Goal: Information Seeking & Learning: Learn about a topic

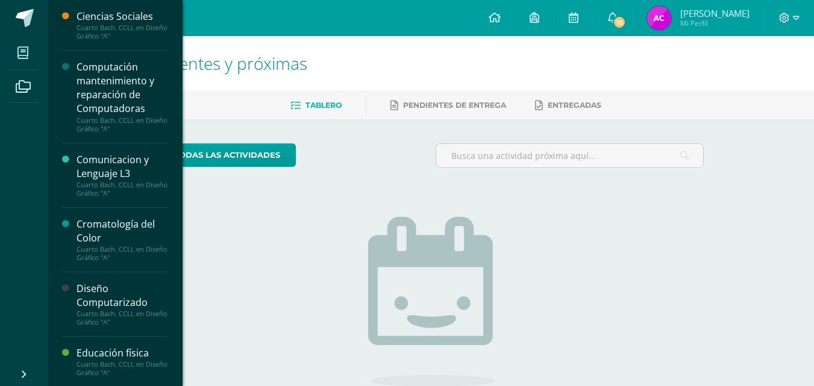
click at [23, 49] on icon at bounding box center [22, 53] width 11 height 12
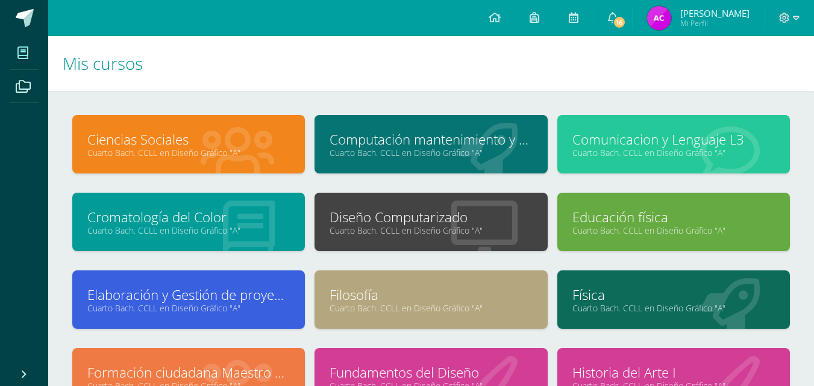
click at [428, 221] on link "Diseño Computarizado" at bounding box center [431, 217] width 202 height 19
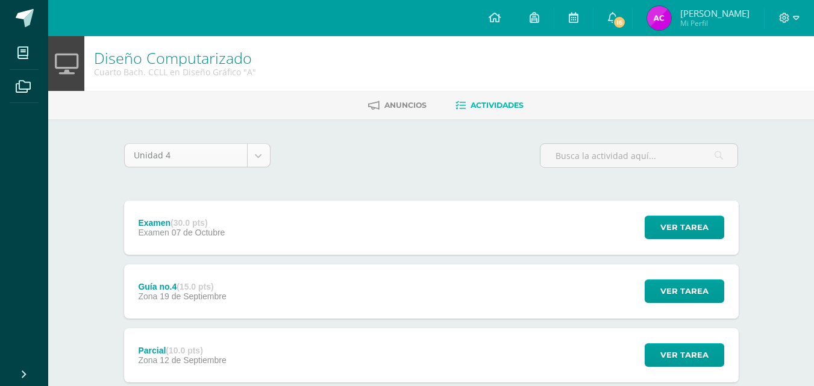
click at [256, 158] on body "Mis cursos Archivos Cerrar panel Ciencias Sociales Cuarto Bach. CCLL en Diseño …" at bounding box center [407, 327] width 814 height 654
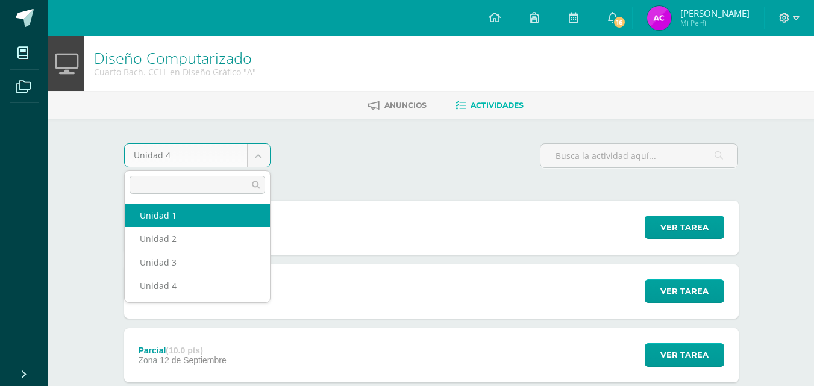
select select "Unidad 1"
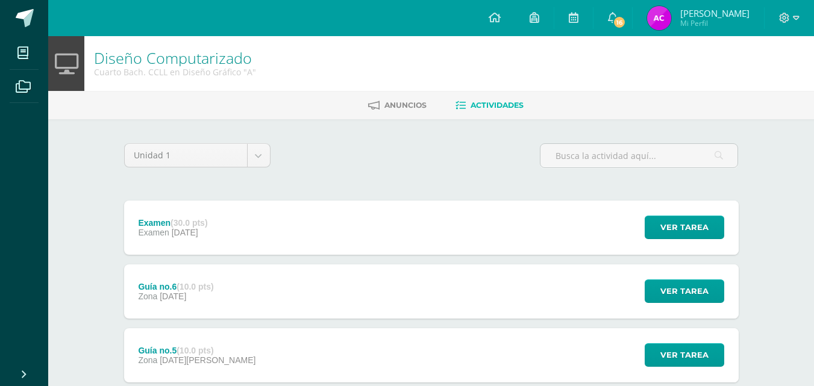
click at [453, 227] on div "Examen (30.0 pts) Examen 24 de Marzo Ver tarea Examen Diseño Computarizado Carg…" at bounding box center [431, 228] width 614 height 54
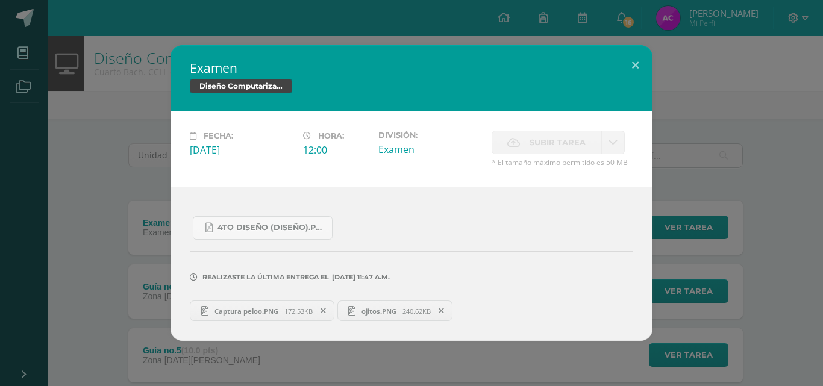
click at [251, 309] on span "Captura peloo.PNG" at bounding box center [246, 311] width 76 height 9
click at [362, 310] on span "ojitos.PNG" at bounding box center [378, 311] width 47 height 9
click at [272, 307] on span "Captura peloo.PNG" at bounding box center [246, 311] width 76 height 9
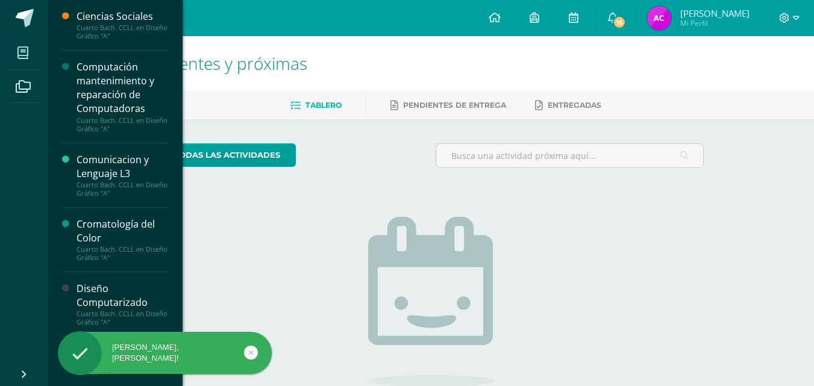
click at [20, 43] on span at bounding box center [23, 52] width 27 height 27
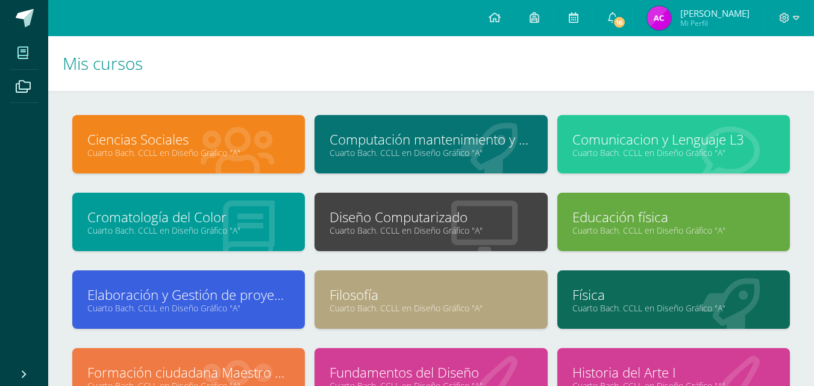
click at [400, 228] on link "Cuarto Bach. CCLL en Diseño Gráfico "A"" at bounding box center [431, 230] width 202 height 11
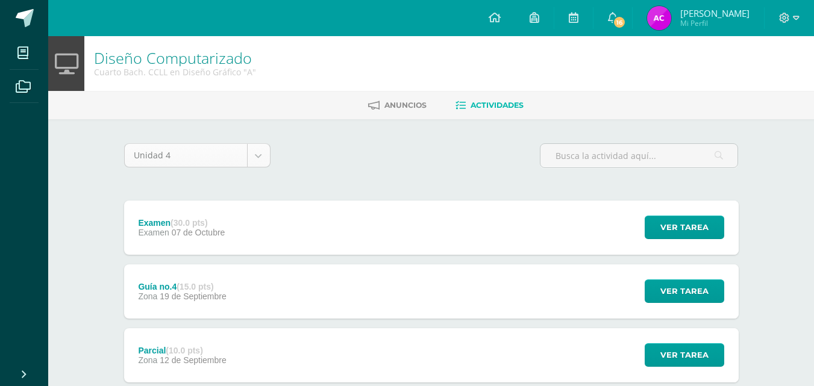
click at [261, 148] on body "Mis cursos Archivos Cerrar panel Ciencias Sociales Cuarto [PERSON_NAME]. CCLL e…" at bounding box center [407, 327] width 814 height 654
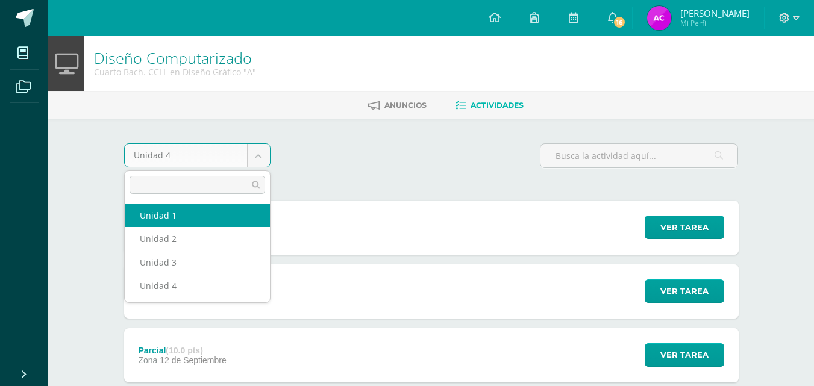
select select "Unidad 1"
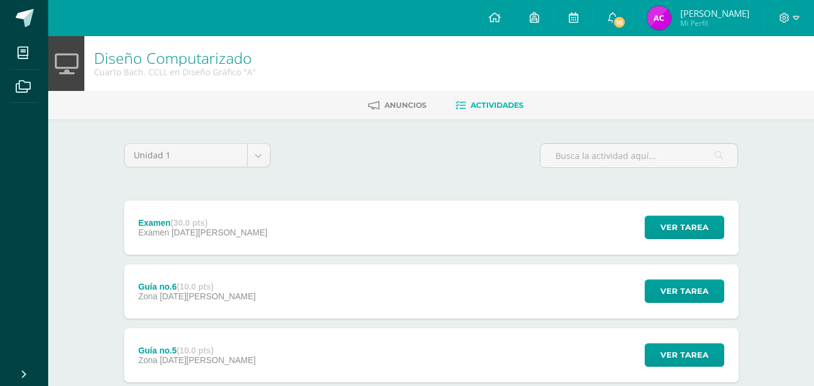
click at [331, 227] on div "Examen (30.0 pts) Examen 24 de Marzo Ver tarea Examen Diseño Computarizado Carg…" at bounding box center [431, 228] width 614 height 54
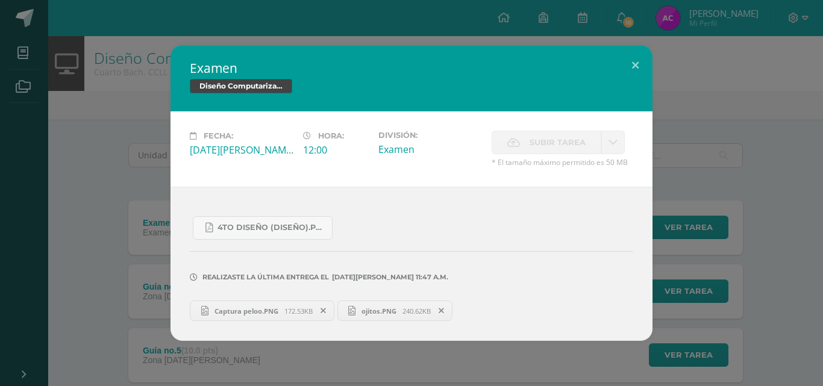
click at [383, 310] on span "ojitos.PNG" at bounding box center [378, 311] width 47 height 9
click at [637, 66] on button at bounding box center [635, 65] width 34 height 41
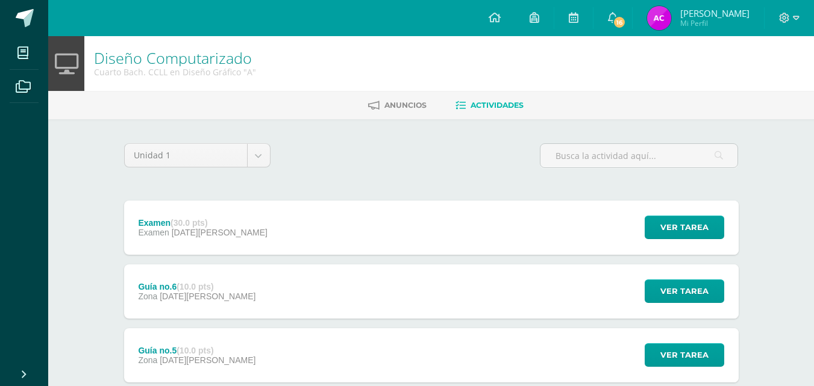
click at [319, 299] on div "Guía no.6 (10.0 pts) Zona 14 de Marzo Ver tarea Guía no.6 Diseño Computarizado …" at bounding box center [431, 291] width 614 height 54
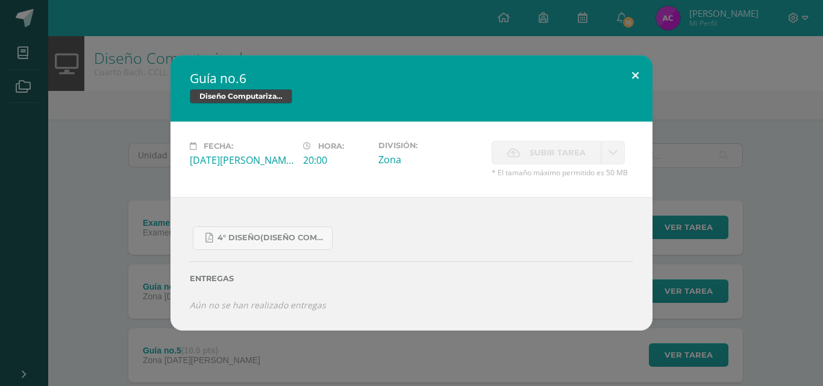
click at [647, 71] on button at bounding box center [635, 75] width 34 height 41
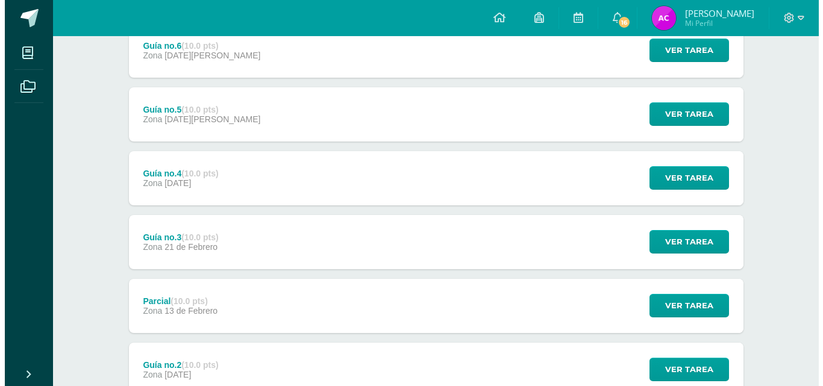
scroll to position [396, 0]
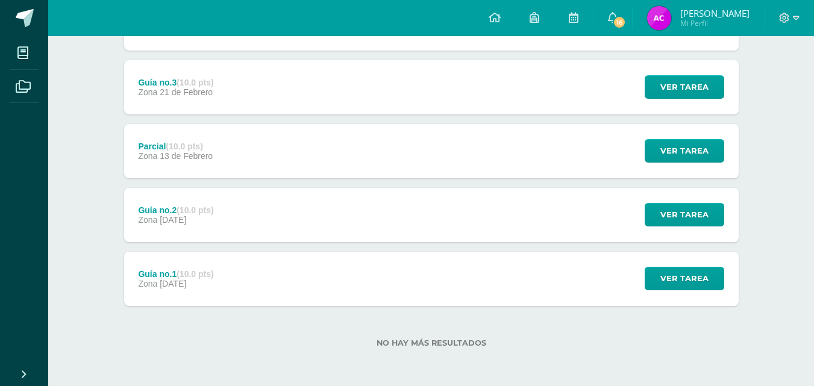
click at [166, 117] on div "Examen (30.0 pts) Examen 24 de Marzo Ver tarea Examen Diseño Computarizado Fech…" at bounding box center [431, 55] width 614 height 501
click at [169, 150] on strong "(10.0 pts)" at bounding box center [184, 147] width 37 height 10
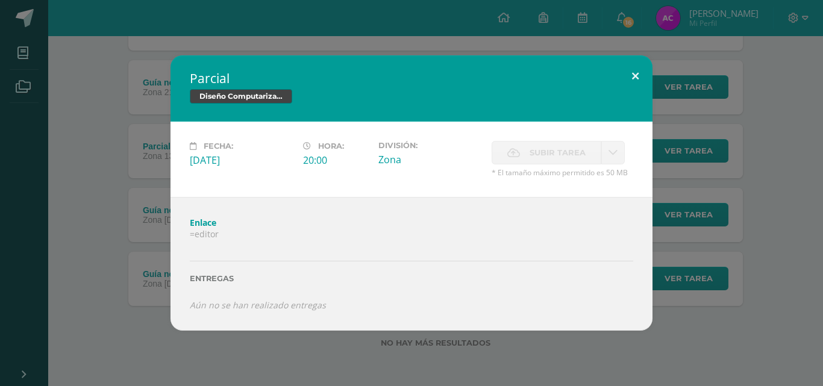
click at [632, 77] on button at bounding box center [635, 75] width 34 height 41
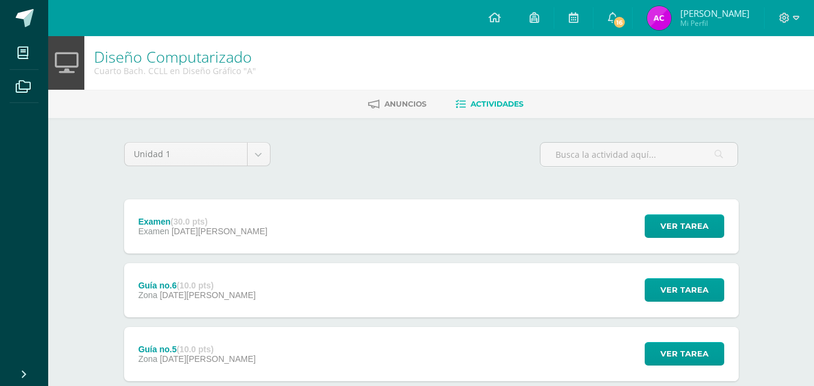
scroll to position [0, 0]
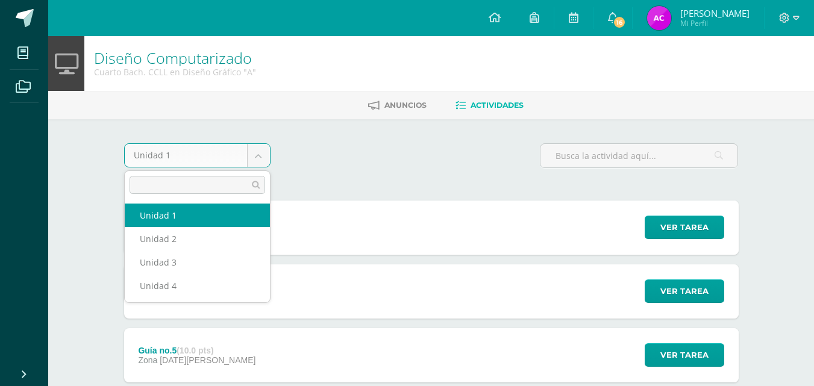
click at [254, 152] on body "Mis cursos Archivos Cerrar panel Ciencias Sociales Cuarto Bach. CCLL en Diseño …" at bounding box center [407, 391] width 814 height 782
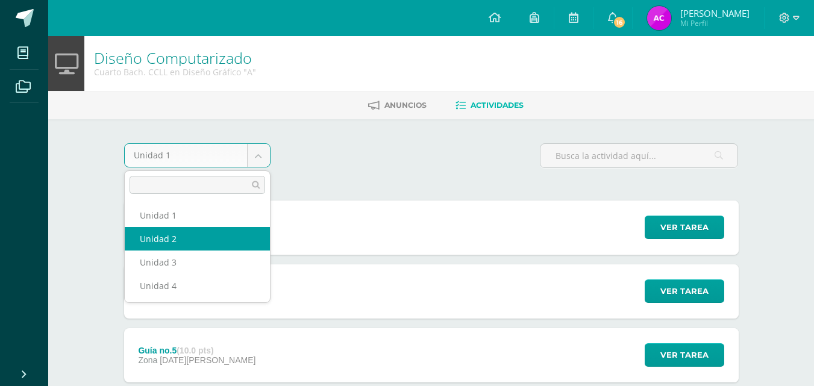
select select "Unidad 2"
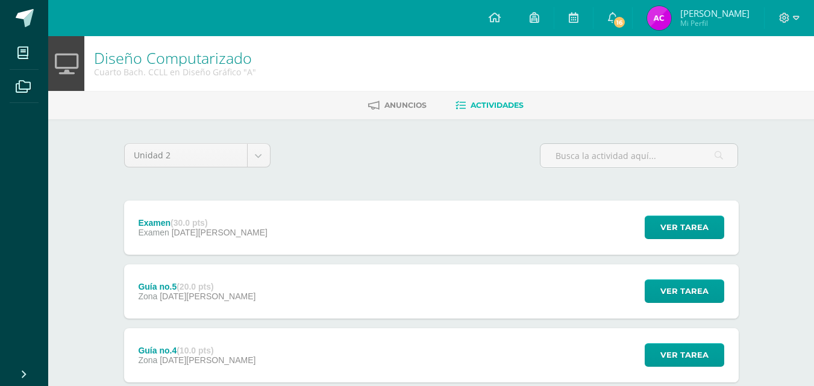
click at [236, 231] on div "Examen (30.0 pts) Examen 29 de Mayo Ver tarea Examen Diseño Computarizado Carga…" at bounding box center [431, 228] width 614 height 54
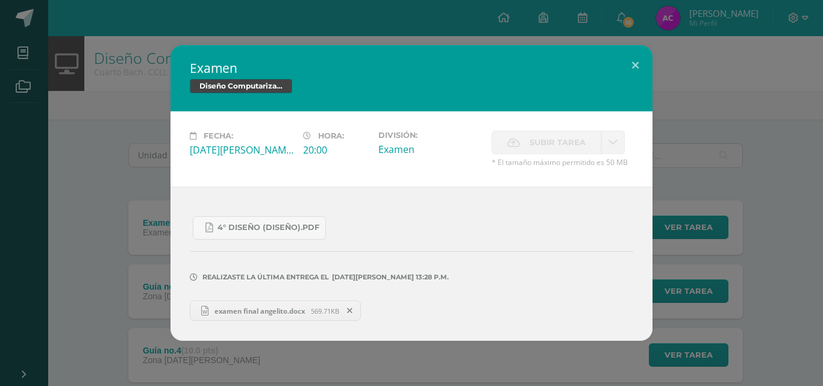
click at [280, 311] on span "examen final angelito.docx" at bounding box center [259, 311] width 102 height 9
click at [629, 63] on button at bounding box center [635, 65] width 34 height 41
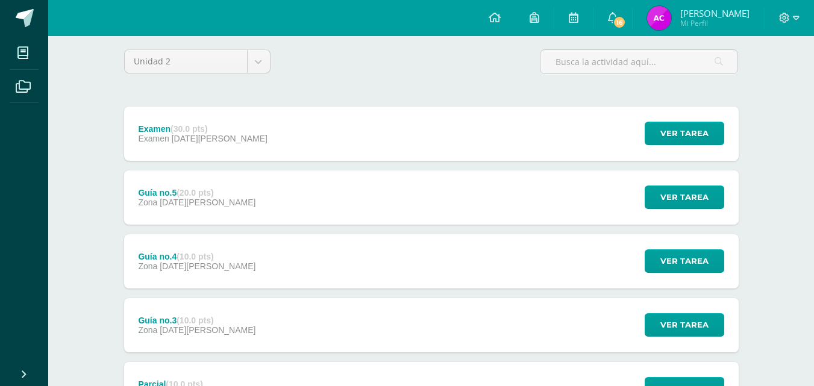
scroll to position [241, 0]
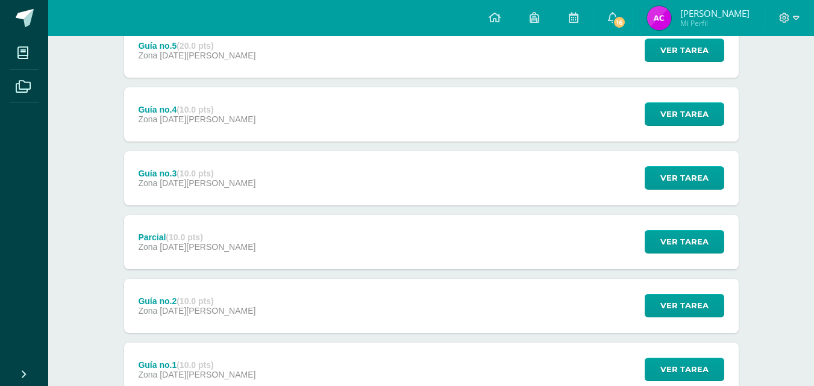
click at [277, 64] on div "Guía no.5 (20.0 pts) Zona 23 de Mayo Ver tarea Guía no.5 Diseño Computarizado C…" at bounding box center [431, 50] width 614 height 54
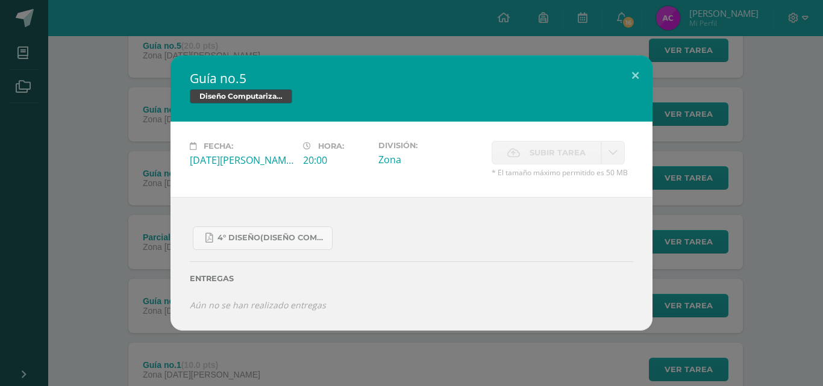
click at [135, 137] on div "Guía no.5 Diseño Computarizado Fecha: Viernes 23 de Mayo Hora: 20:00 División: …" at bounding box center [411, 192] width 813 height 275
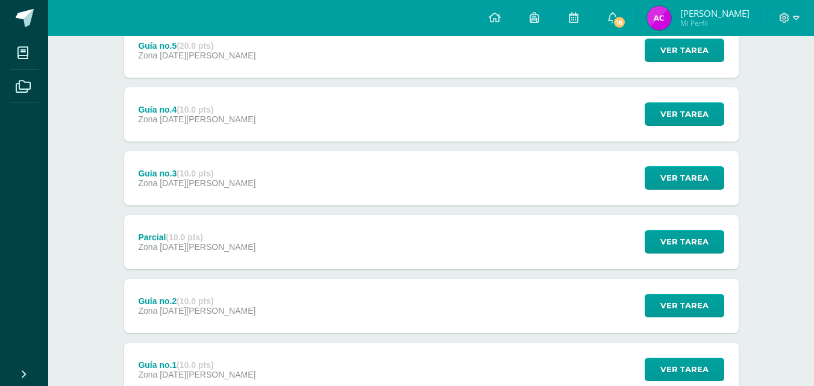
click at [225, 127] on div "Guía no.4 (10.0 pts) Zona 16 de Mayo" at bounding box center [197, 114] width 146 height 54
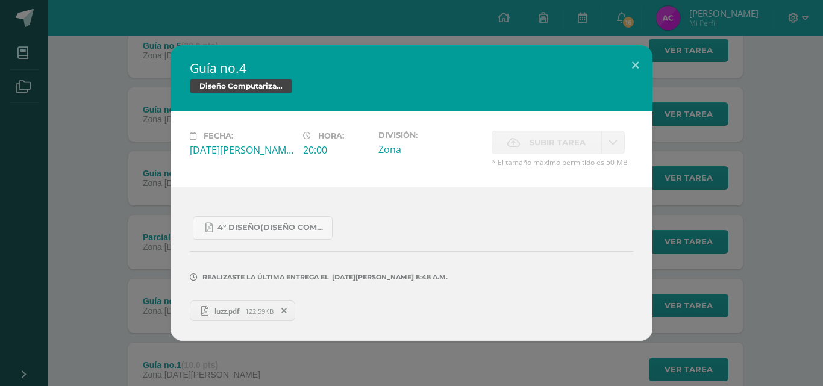
click at [242, 311] on span "luzz.pdf" at bounding box center [226, 311] width 37 height 9
click at [631, 64] on button at bounding box center [635, 65] width 34 height 41
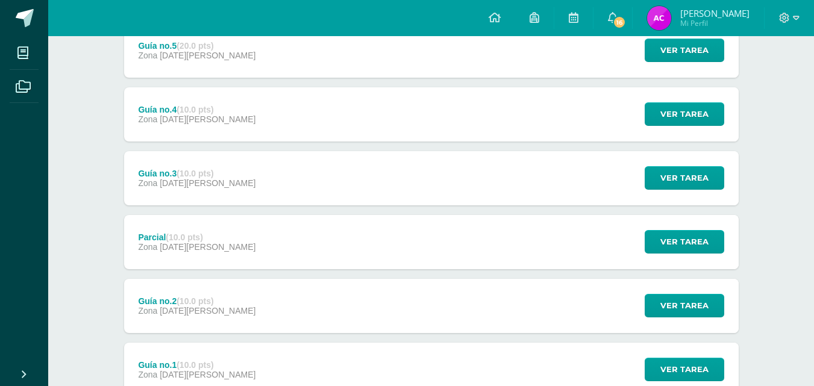
click at [211, 234] on div "Parcial (10.0 pts) Zona 29 de Abril" at bounding box center [197, 242] width 146 height 54
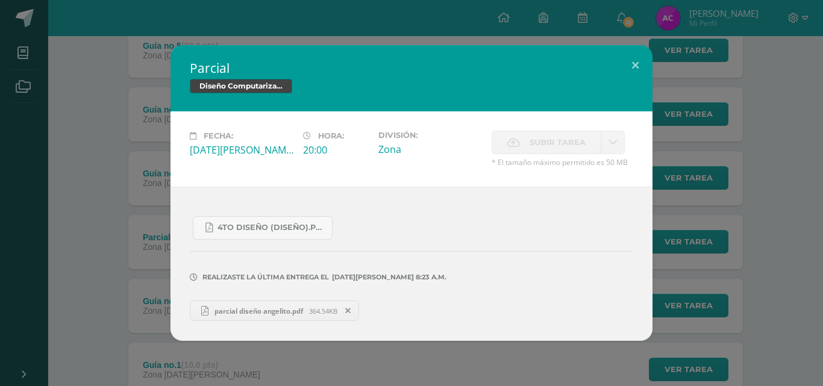
click at [243, 310] on span "parcial diseño angelito.pdf" at bounding box center [258, 311] width 101 height 9
click at [161, 235] on div "Parcial Diseño Computarizado Fecha: Martes 29 de Abril Hora: 20:00 División: Zo…" at bounding box center [411, 193] width 813 height 296
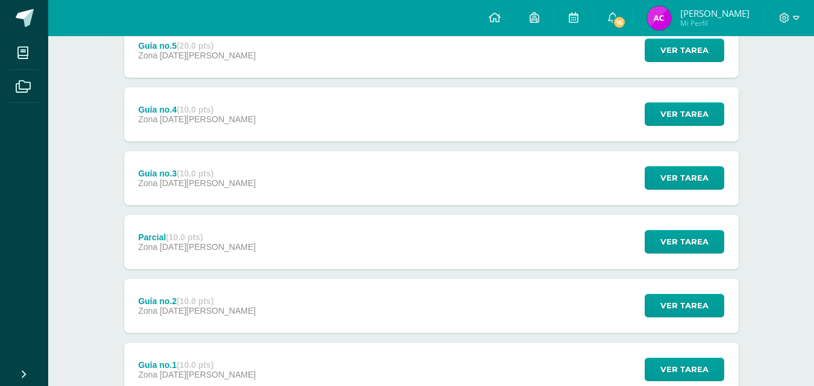
click at [229, 163] on div "Guía no.3 (10.0 pts) Zona 09 de Mayo" at bounding box center [197, 178] width 146 height 54
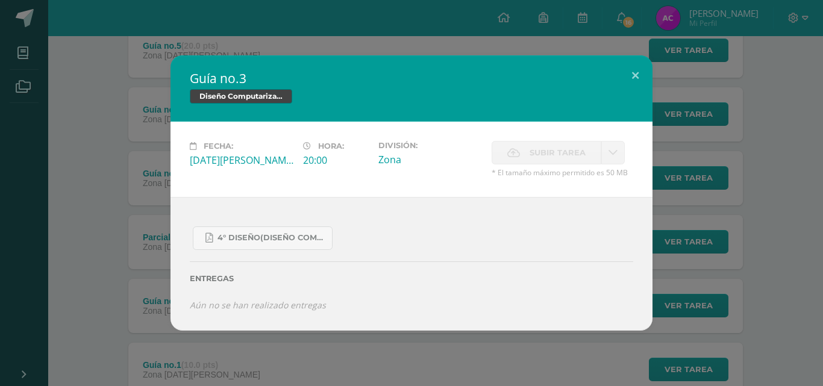
click at [91, 289] on div "Guía no.3 Diseño Computarizado Fecha: Viernes 09 de Mayo Hora: 20:00 División: …" at bounding box center [411, 192] width 813 height 275
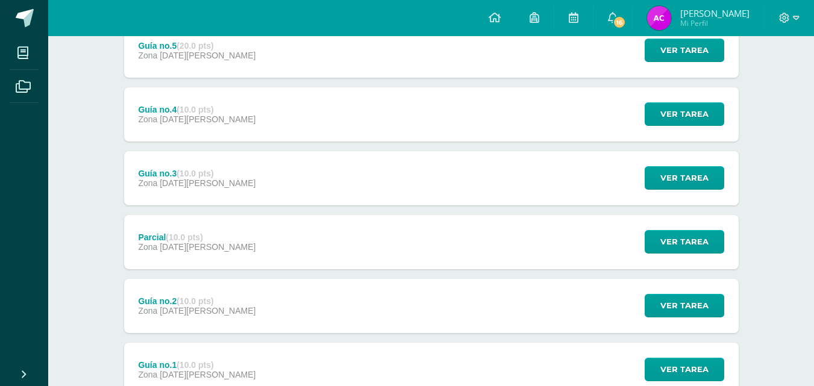
click at [204, 316] on div "Guía no.2 (10.0 pts) Zona 25 de Abril" at bounding box center [197, 306] width 146 height 54
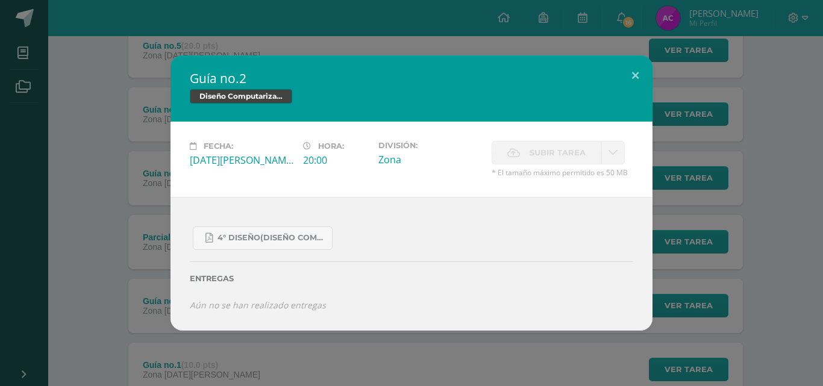
click at [103, 251] on div "Guía no.2 Diseño Computarizado Fecha: Viernes 25 de Abril Hora: 20:00 División:…" at bounding box center [411, 192] width 813 height 275
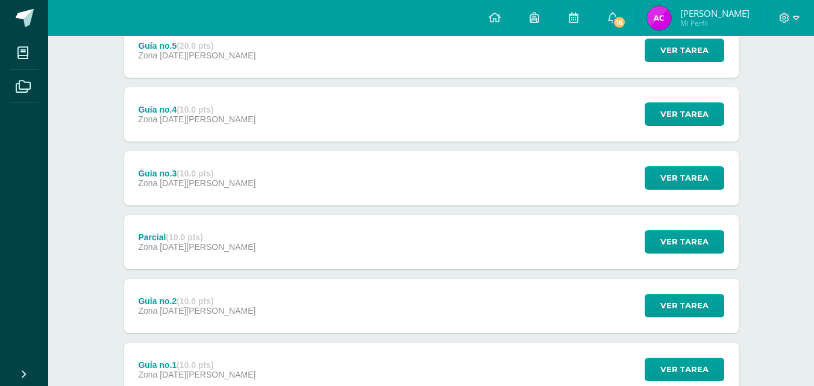
click at [212, 367] on strong "(10.0 pts)" at bounding box center [195, 365] width 37 height 10
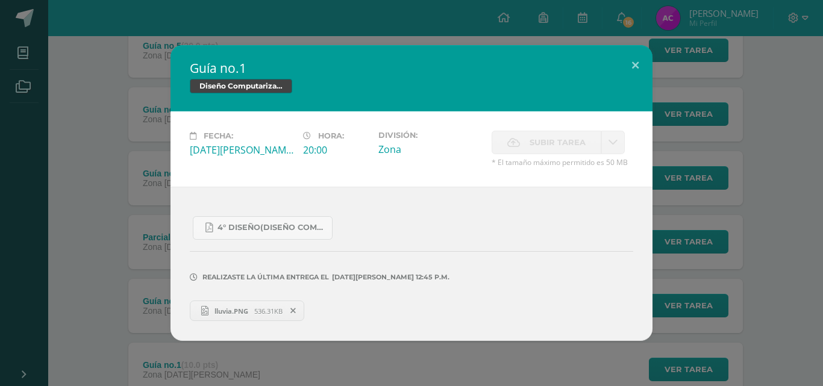
click at [219, 307] on span "lluvia.PNG" at bounding box center [231, 311] width 46 height 9
click at [39, 199] on div "Guía no.1 Diseño Computarizado Fecha: Viernes 11 de Abril Hora: 20:00 División:…" at bounding box center [411, 193] width 813 height 296
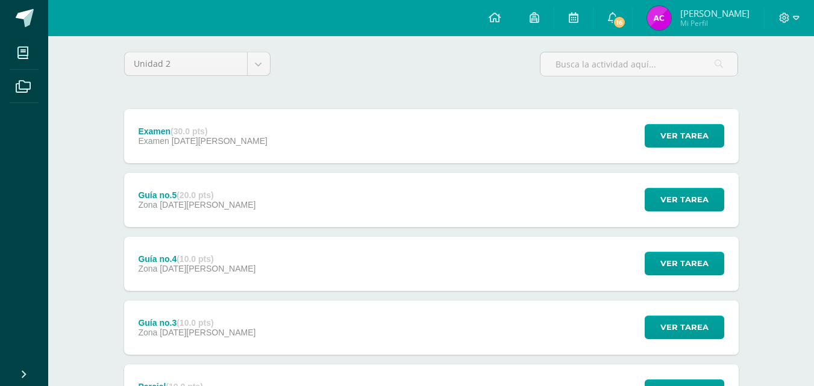
scroll to position [91, 0]
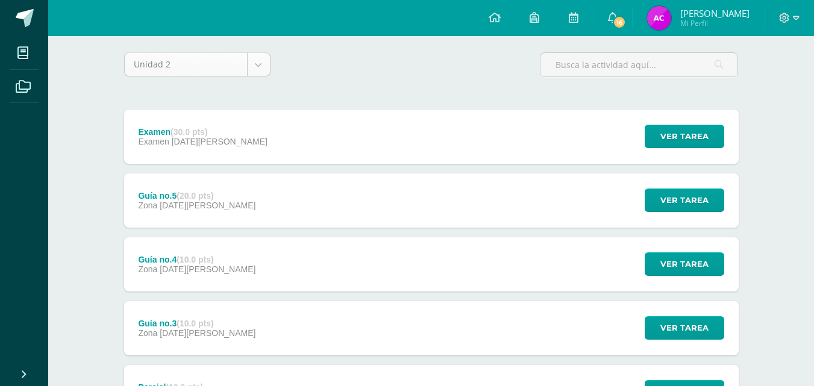
click at [268, 64] on body "Mis cursos Archivos Cerrar panel Ciencias Sociales Cuarto Bach. CCLL en Diseño …" at bounding box center [407, 268] width 814 height 718
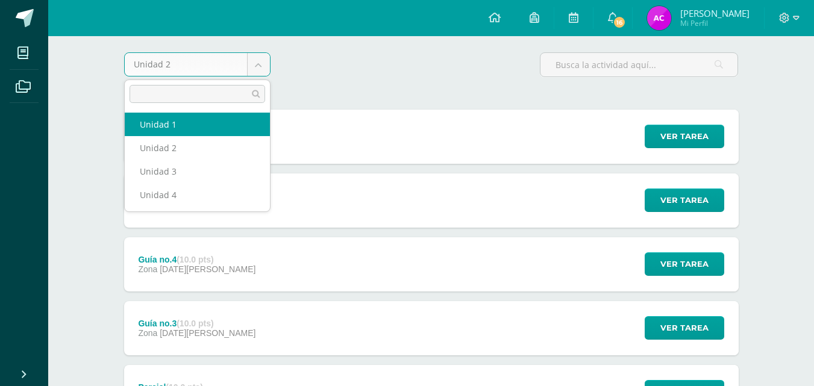
select select "Unidad 1"
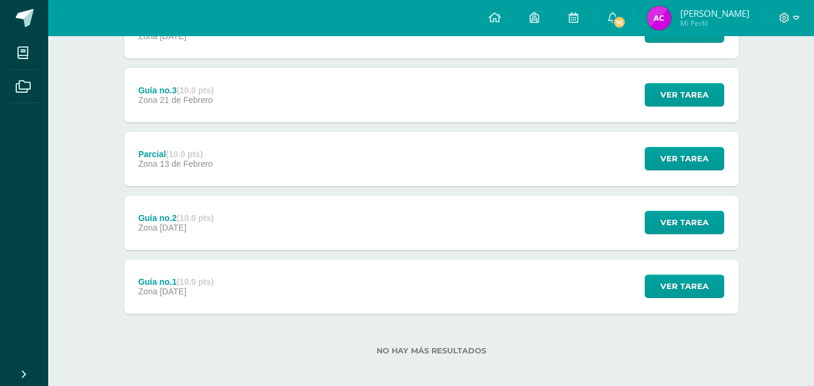
scroll to position [396, 0]
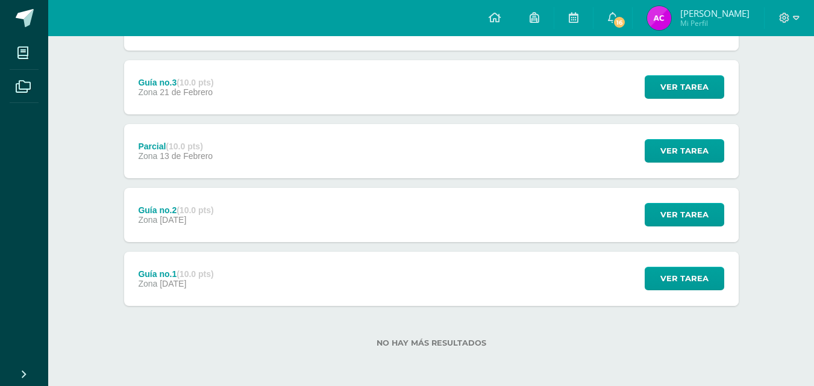
click at [220, 276] on div "Guía no.1 (10.0 pts) Zona [DATE]" at bounding box center [176, 279] width 104 height 54
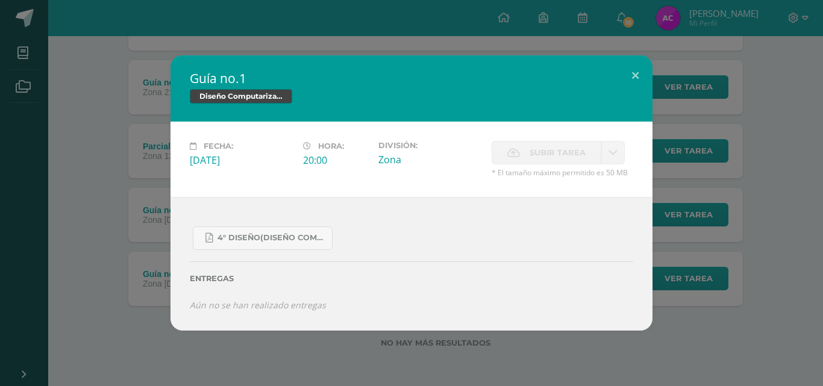
click at [130, 229] on div "Guía no.1 Diseño Computarizado Fecha: [DATE] Hora: 20:00 División: Zona" at bounding box center [411, 192] width 813 height 275
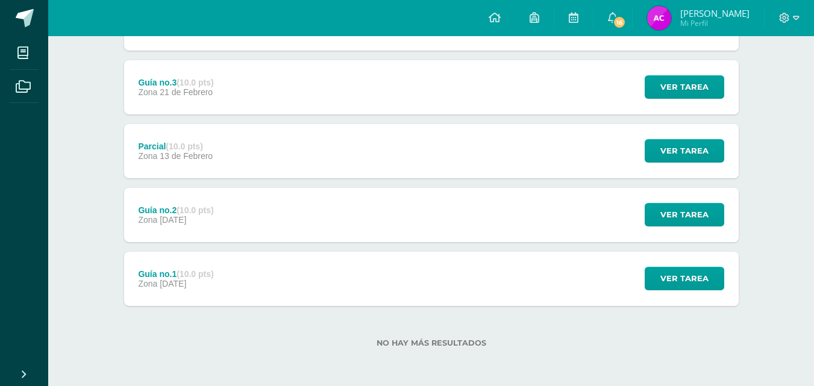
click at [174, 216] on span "[DATE]" at bounding box center [173, 220] width 27 height 10
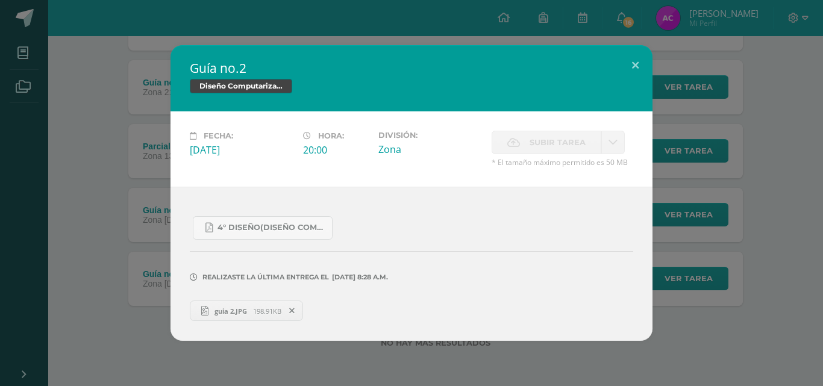
click at [204, 312] on icon at bounding box center [204, 311] width 7 height 10
click at [133, 214] on div "Guía no.2 Diseño Computarizado Fecha: Viernes 07 de Febrero Hora: 20:00 Divisió…" at bounding box center [411, 193] width 813 height 296
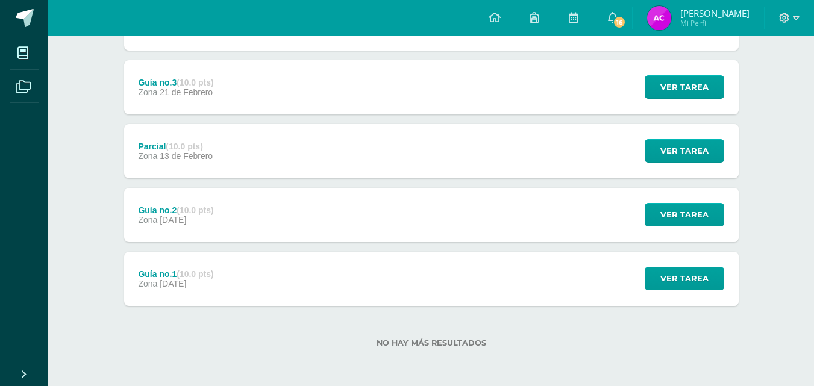
click at [178, 154] on span "13 de Febrero" at bounding box center [186, 156] width 53 height 10
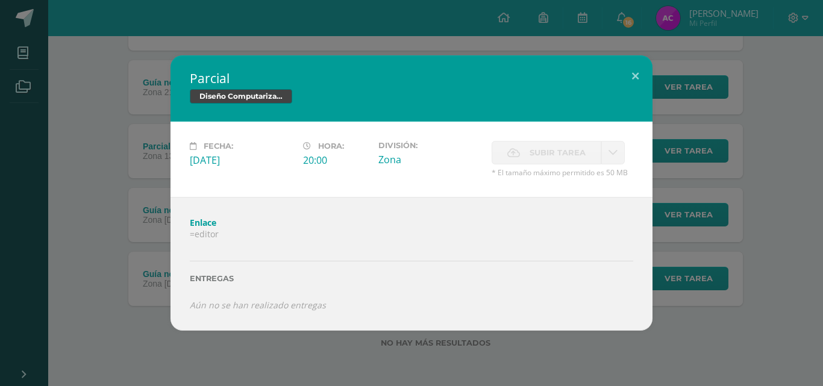
click at [123, 121] on div "Parcial Diseño Computarizado Fecha: Jueves 13 de Febrero Hora: 20:00 División: …" at bounding box center [411, 192] width 813 height 275
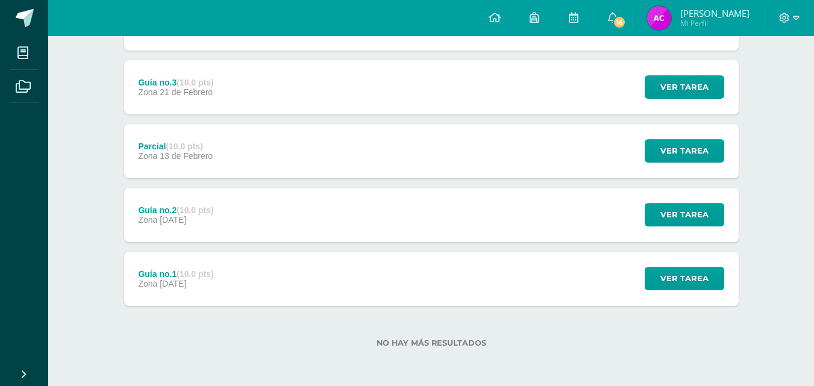
click at [194, 72] on div "Guía no.3 (10.0 pts) Zona 21 de Febrero" at bounding box center [176, 87] width 104 height 54
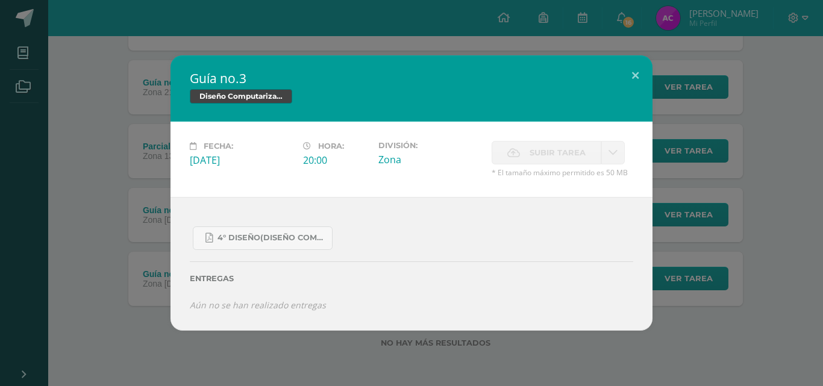
click at [134, 190] on div "Guía no.3 Diseño Computarizado Fecha: Viernes 21 de Febrero Hora: 20:00 Divisió…" at bounding box center [411, 192] width 813 height 275
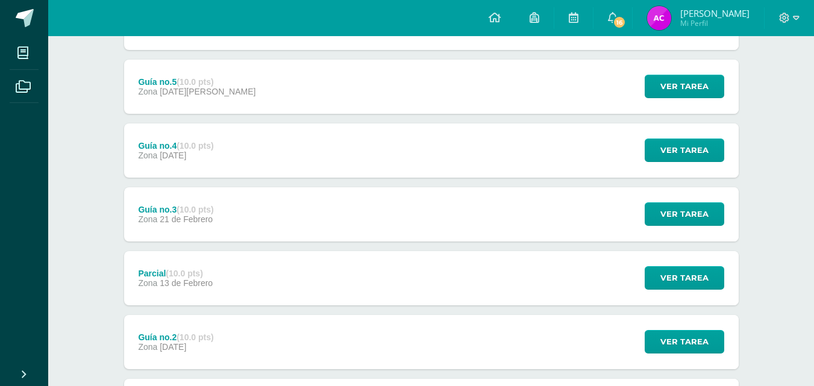
scroll to position [215, 0]
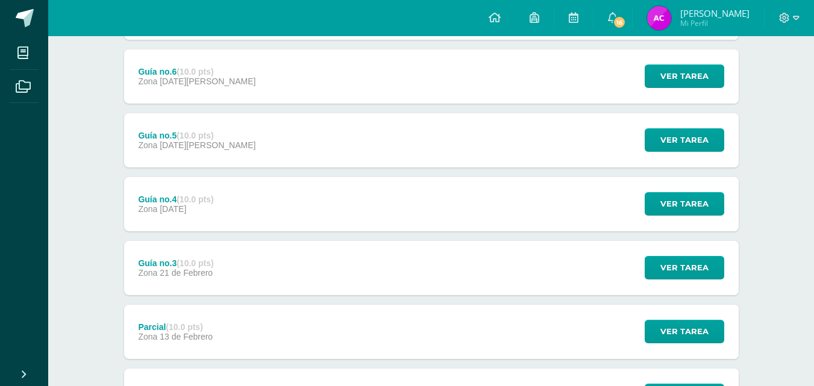
click at [172, 204] on span "28 de Febrero" at bounding box center [173, 209] width 27 height 10
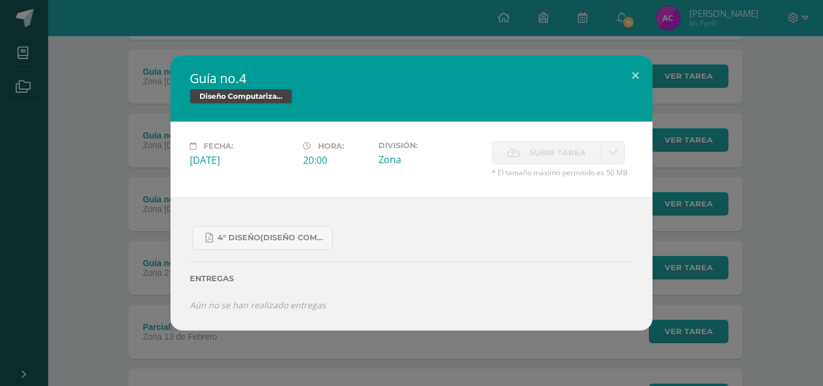
click at [96, 219] on div "Guía no.4 Diseño Computarizado Fecha: Viernes 28 de Febrero Hora: 20:00 Divisió…" at bounding box center [411, 192] width 813 height 275
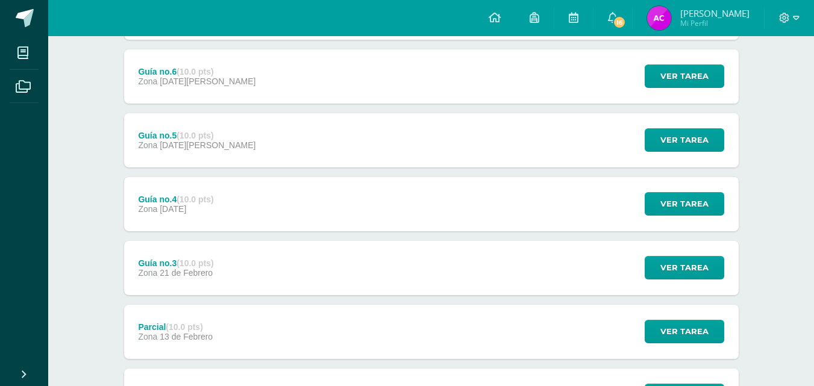
click at [179, 139] on strong "(10.0 pts)" at bounding box center [195, 136] width 37 height 10
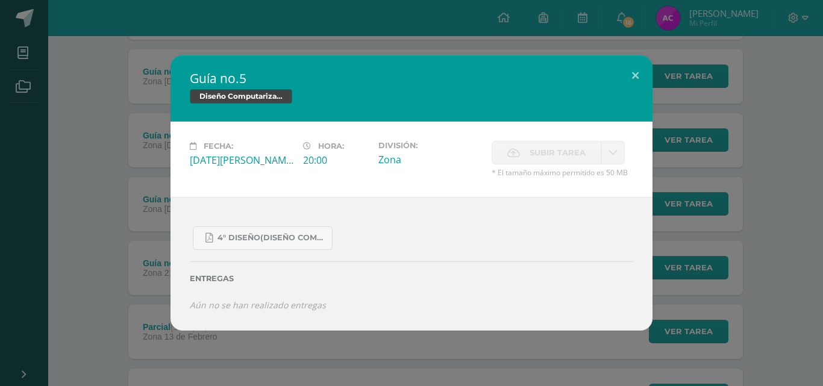
click at [140, 224] on div "Guía no.5 Diseño Computarizado Fecha: Viernes 07 de Marzo Hora: 20:00 División:…" at bounding box center [411, 192] width 813 height 275
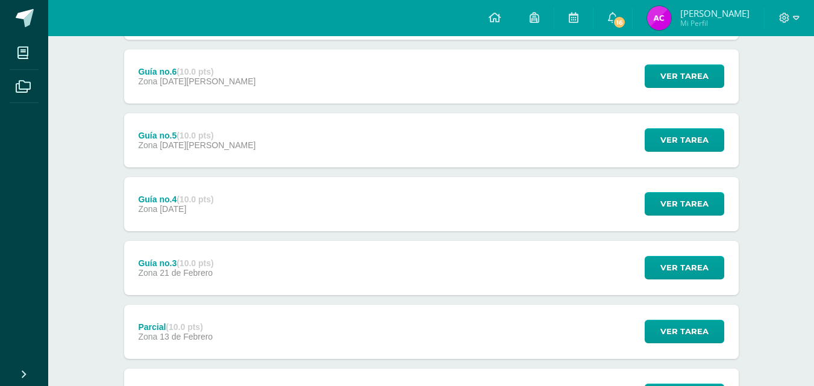
click at [165, 63] on div "Guía no.6 (10.0 pts) Zona 14 de Marzo" at bounding box center [197, 76] width 146 height 54
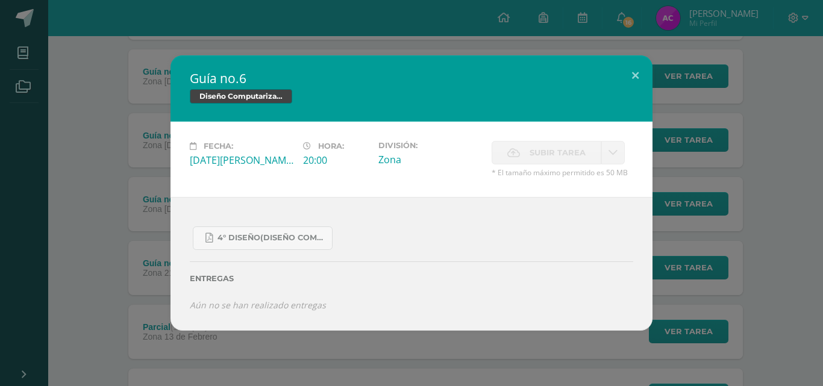
click at [129, 215] on div "Guía no.6 Diseño Computarizado Fecha: Viernes 14 de Marzo Hora: 20:00 División:…" at bounding box center [411, 192] width 813 height 275
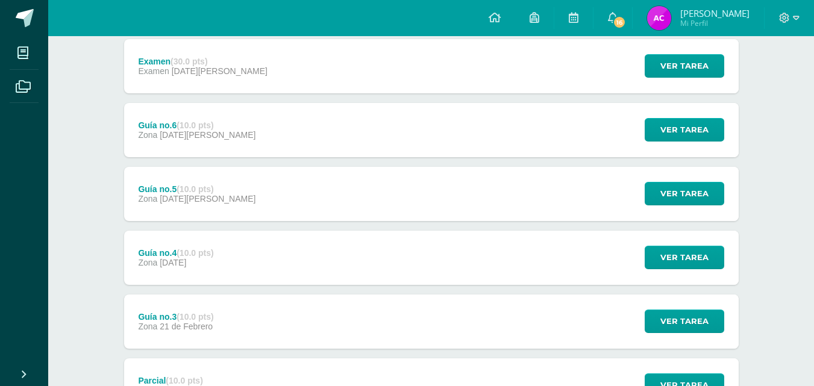
scroll to position [95, 0]
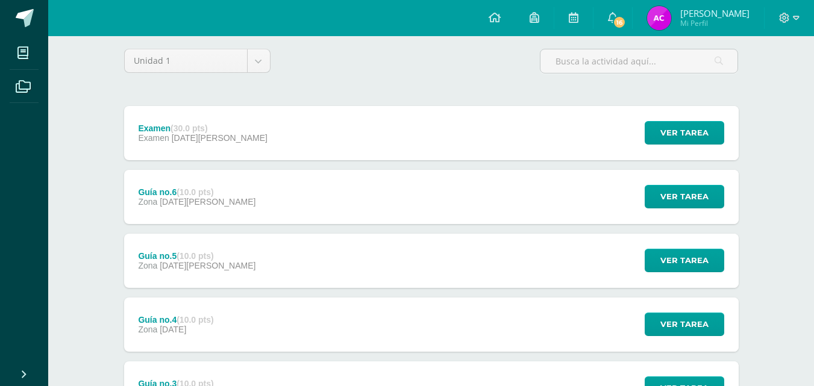
click at [163, 131] on div "Examen (30.0 pts)" at bounding box center [202, 129] width 129 height 10
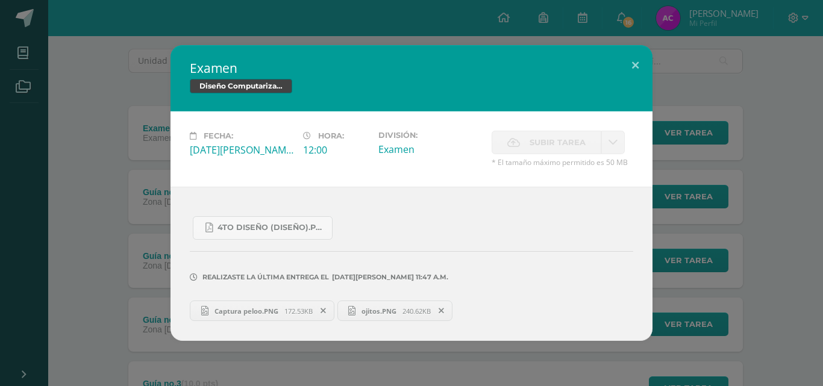
click at [92, 152] on div "Examen Diseño Computarizado Fecha: Lunes 24 de Marzo Hora: 12:00 División: Exam…" at bounding box center [411, 193] width 813 height 296
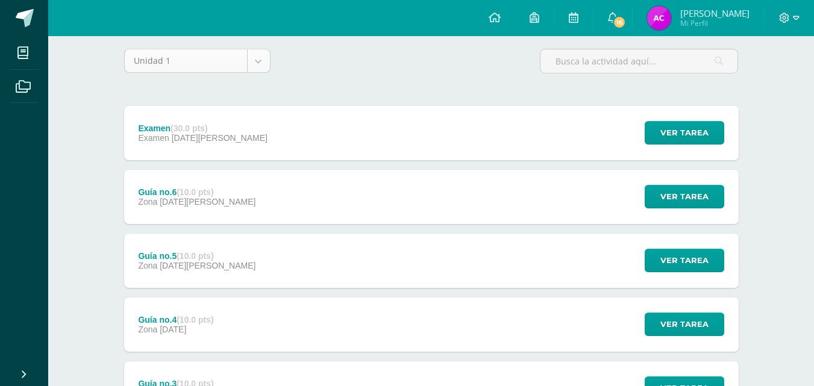
click at [263, 55] on body "Mis cursos Archivos Cerrar panel Ciencias Sociales Cuarto Bach. CCLL en Diseño …" at bounding box center [407, 296] width 814 height 782
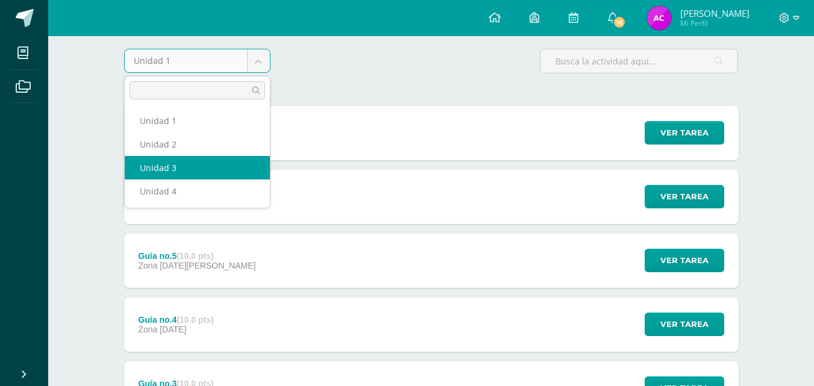
select select "Unidad 3"
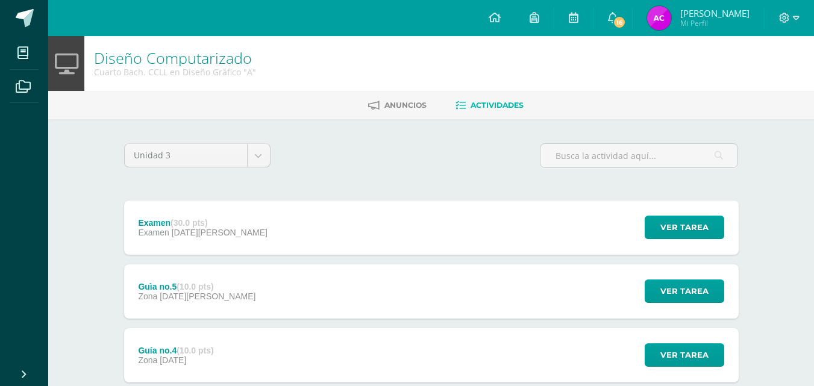
click at [208, 214] on div "Examen (30.0 pts) Examen [DATE][PERSON_NAME]" at bounding box center [203, 228] width 158 height 54
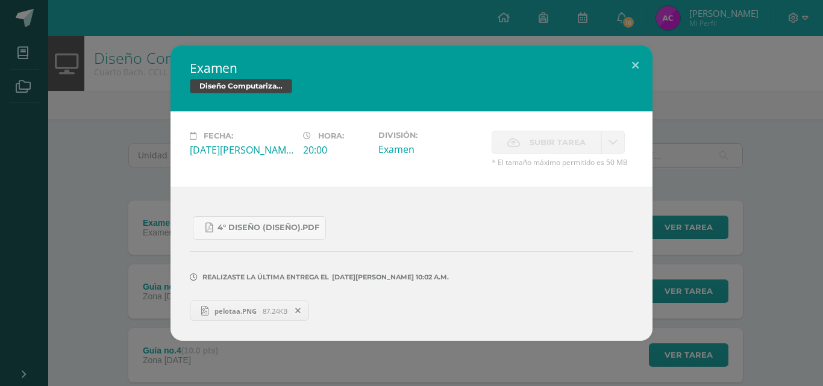
click at [157, 223] on div "Examen Diseño Computarizado Fecha: [DATE][PERSON_NAME] Hora: 20:00 División: Ex…" at bounding box center [411, 193] width 813 height 296
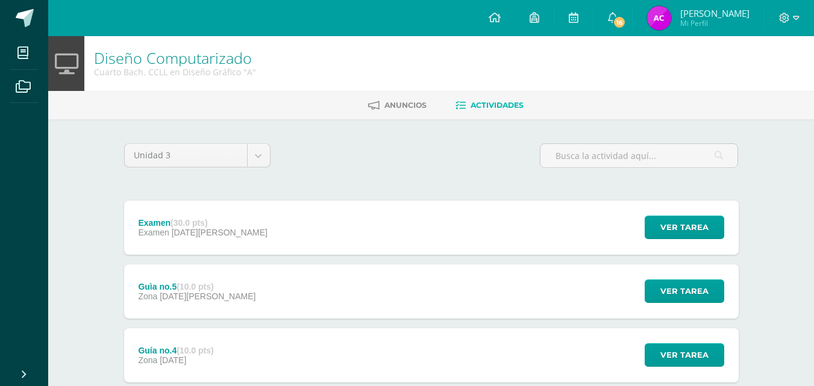
click at [181, 292] on span "[DATE][PERSON_NAME]" at bounding box center [208, 297] width 96 height 10
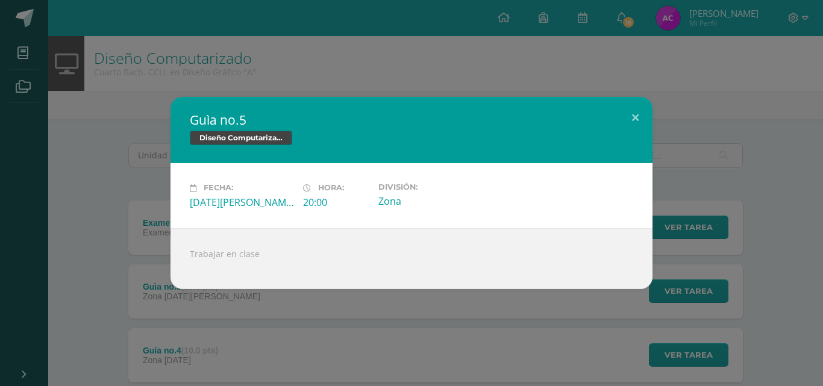
click at [131, 266] on div "Guìa no.5 Diseño Computarizado Fecha: [DATE][PERSON_NAME] Hora: 20:00 División:…" at bounding box center [411, 193] width 813 height 192
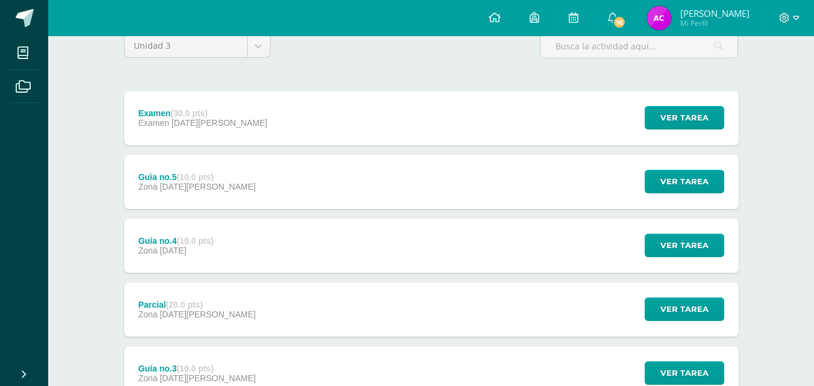
scroll to position [120, 0]
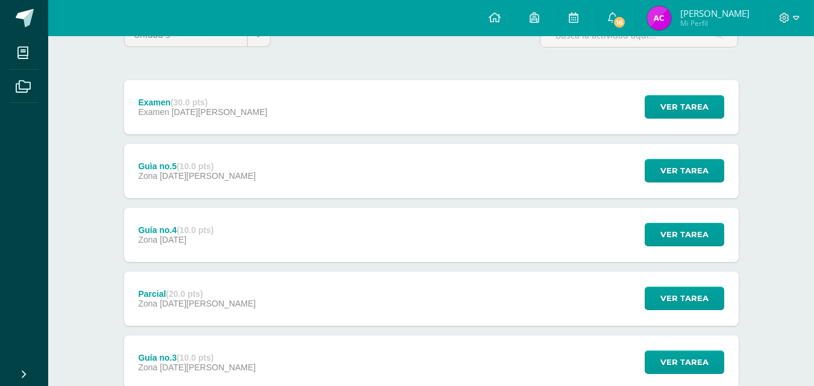
click at [147, 237] on span "Zona" at bounding box center [147, 240] width 19 height 10
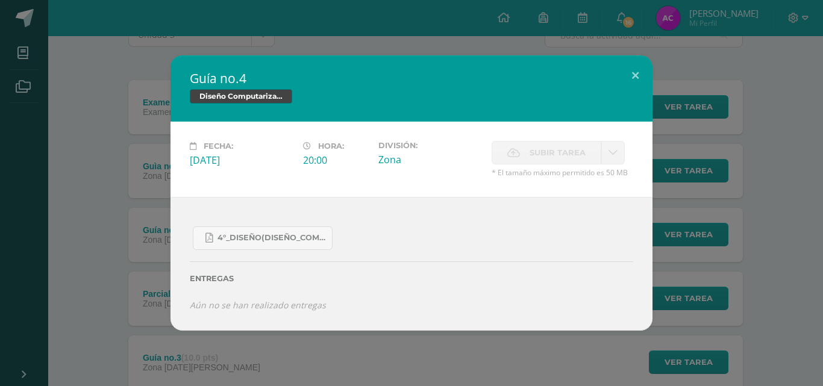
click at [141, 238] on div "Guía no.4 Diseño Computarizado Fecha: [DATE][PERSON_NAME]: 20:00 División: Zona" at bounding box center [411, 192] width 813 height 275
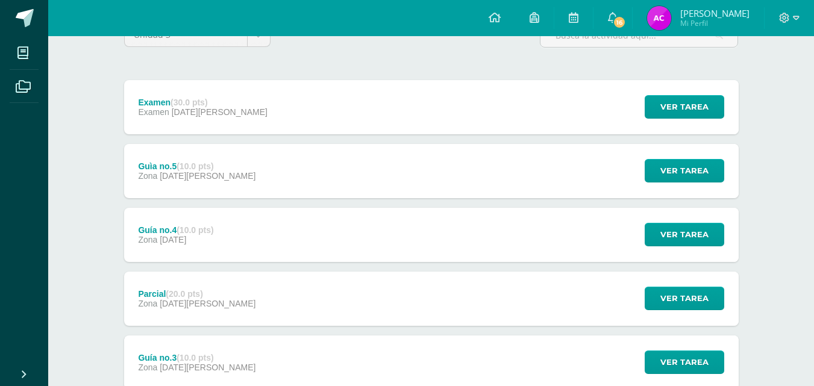
click at [144, 291] on div "Parcial (20.0 pts)" at bounding box center [196, 294] width 117 height 10
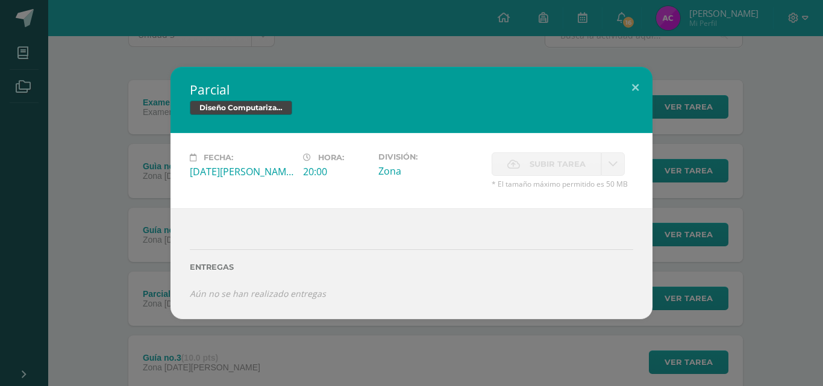
click at [114, 241] on div "Parcial Diseño Computarizado Fecha: [DATE][PERSON_NAME]: 20:00 División: Zona A…" at bounding box center [411, 193] width 813 height 252
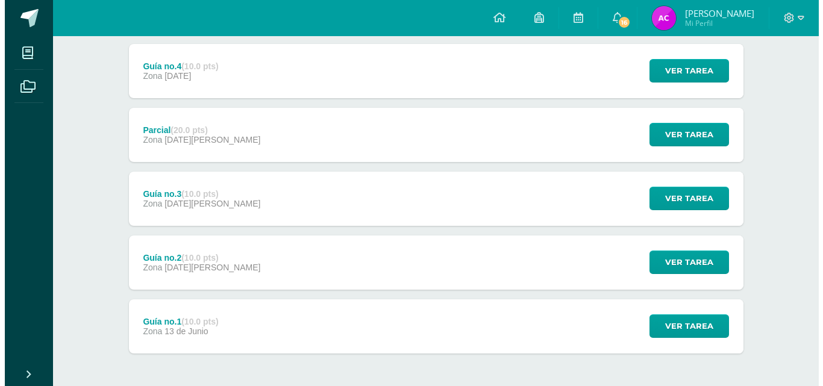
scroll to position [301, 0]
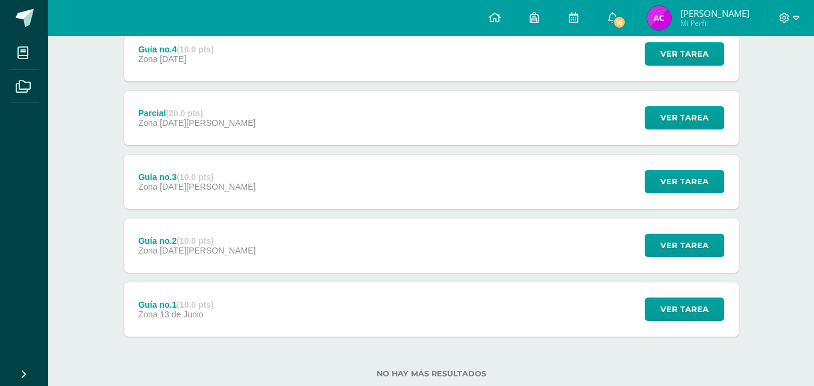
click at [164, 169] on div "Guía no.3 (10.0 pts) Zona [DATE][PERSON_NAME]" at bounding box center [197, 182] width 146 height 54
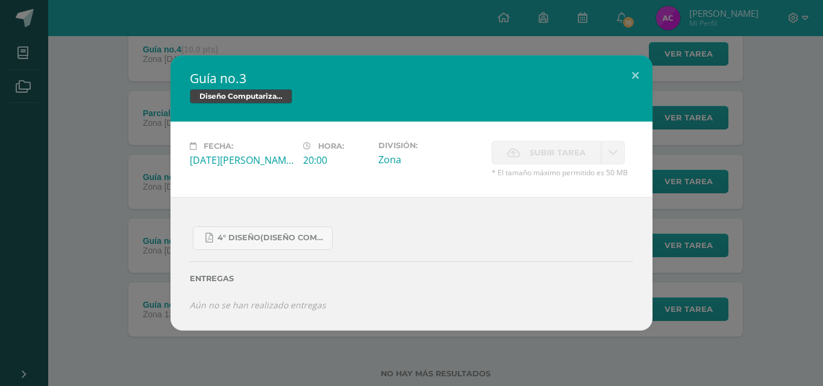
click at [122, 181] on div "Guía no.3 Diseño Computarizado Fecha: [DATE][PERSON_NAME]: 20:00 División: Zona" at bounding box center [411, 192] width 813 height 275
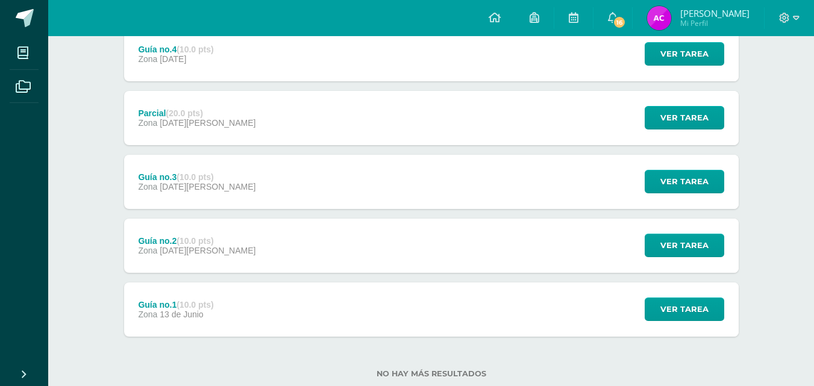
click at [169, 241] on div "Guía no.2 (10.0 pts)" at bounding box center [196, 241] width 117 height 10
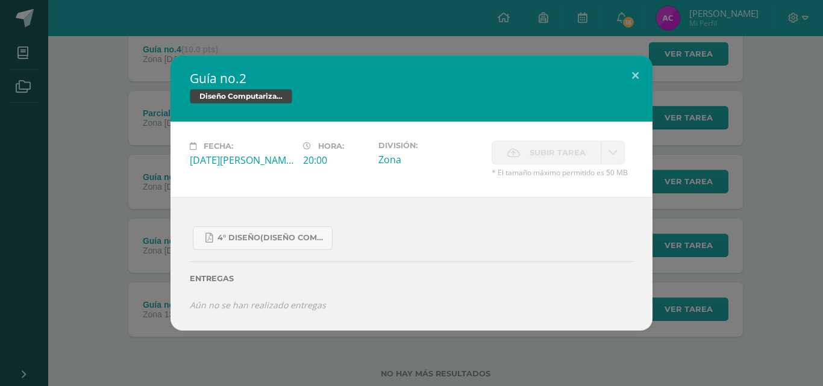
click at [13, 187] on div "Guía no.2 Diseño Computarizado Fecha: [DATE][PERSON_NAME] Hora: 20:00 División:…" at bounding box center [411, 192] width 813 height 275
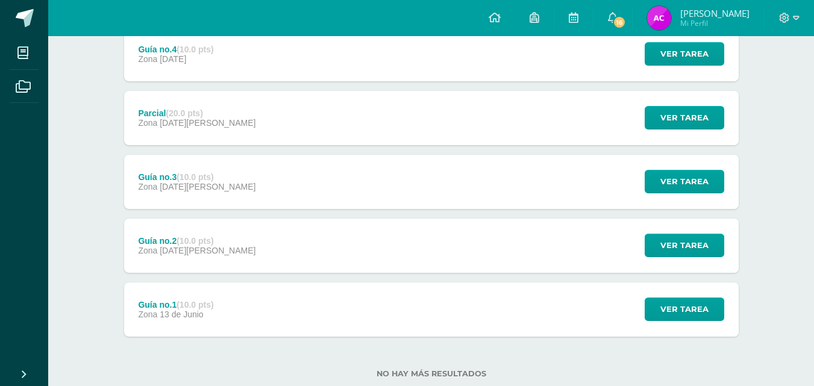
click at [143, 311] on span "Zona" at bounding box center [147, 315] width 19 height 10
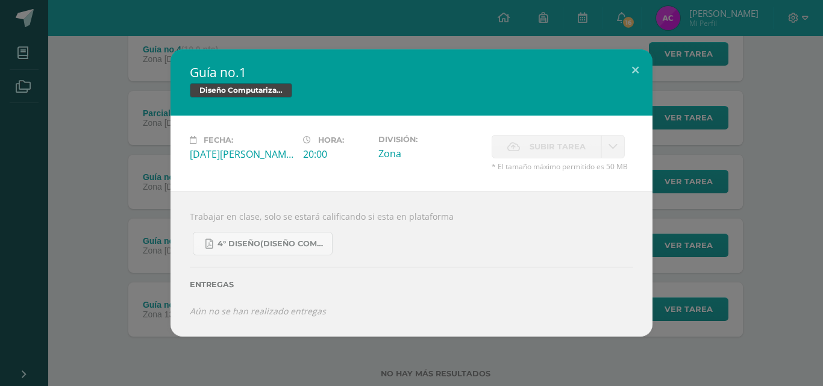
click at [28, 225] on div "Guía no.1 Diseño Computarizado Fecha: [DATE][PERSON_NAME] Hora: 20:00 División:…" at bounding box center [411, 192] width 813 height 287
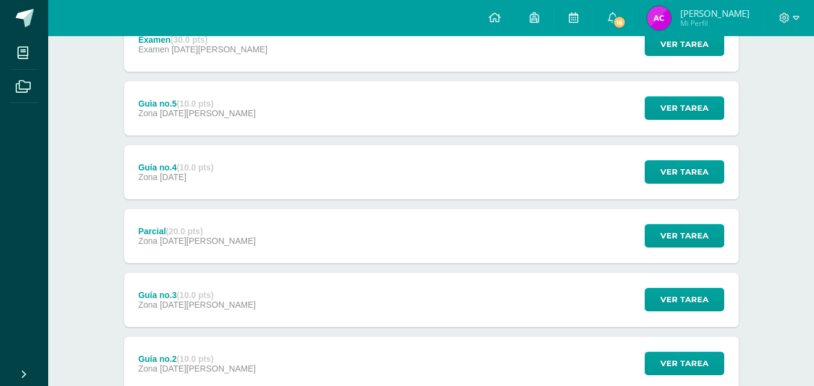
scroll to position [0, 0]
